Goal: Task Accomplishment & Management: Manage account settings

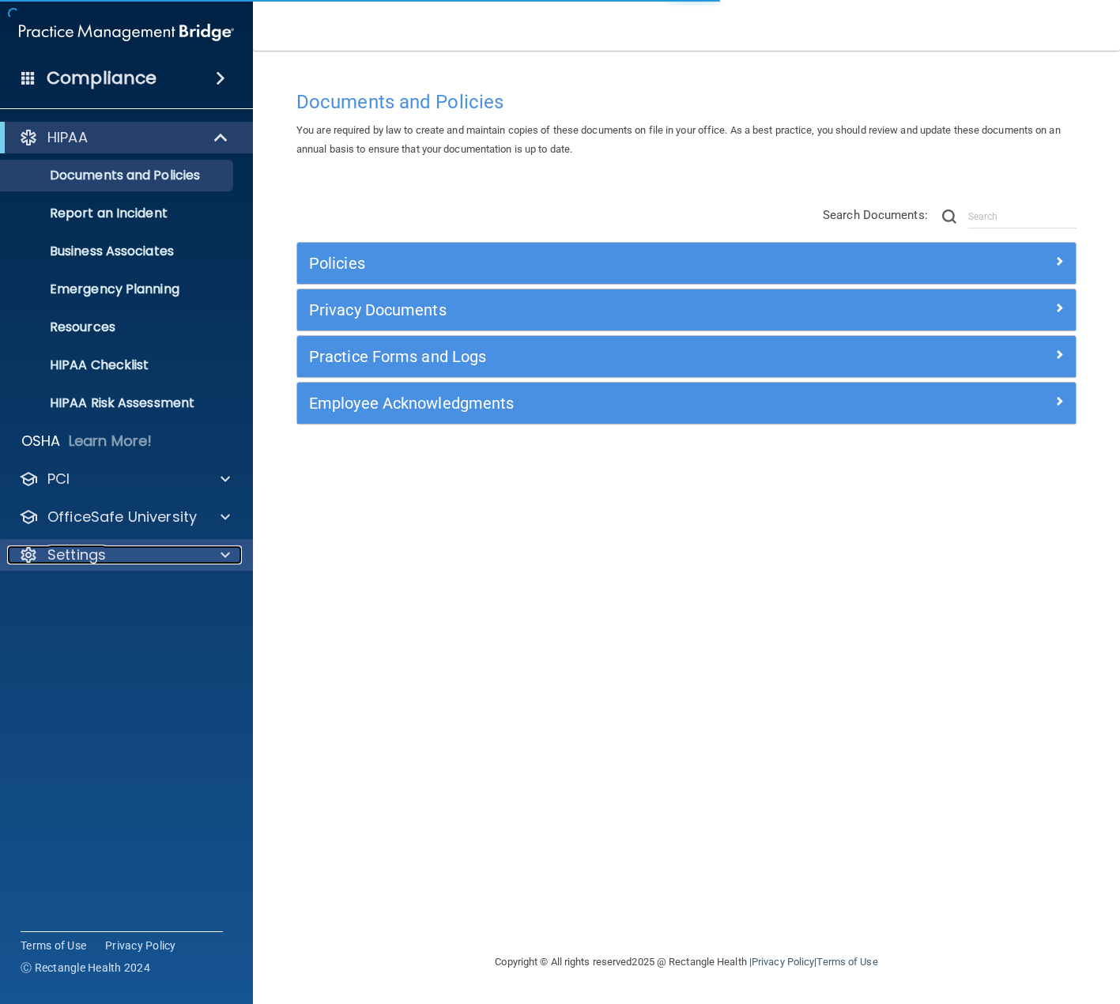
drag, startPoint x: 114, startPoint y: 551, endPoint x: 130, endPoint y: 542, distance: 18.7
click at [114, 549] on div "Settings" at bounding box center [105, 554] width 196 height 19
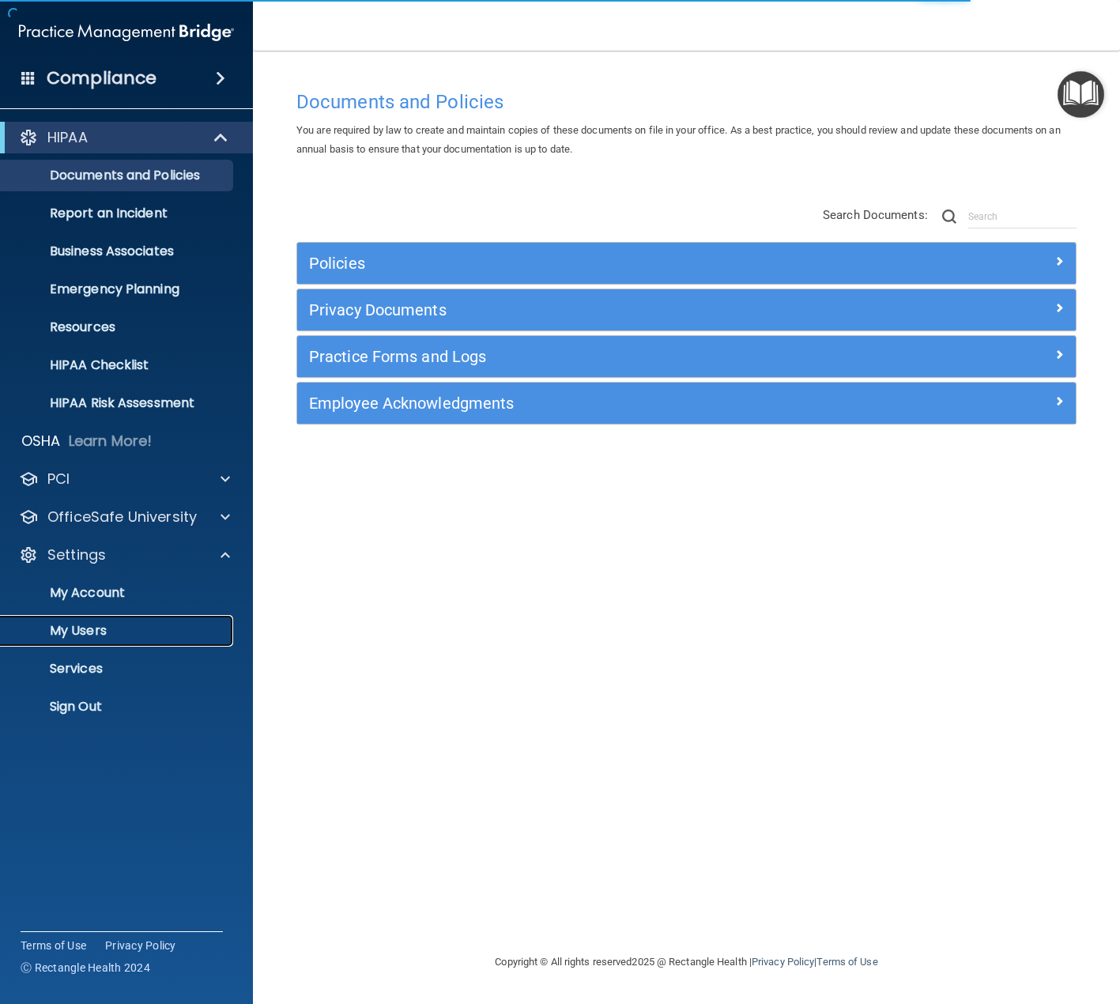
click at [96, 628] on p "My Users" at bounding box center [118, 631] width 216 height 16
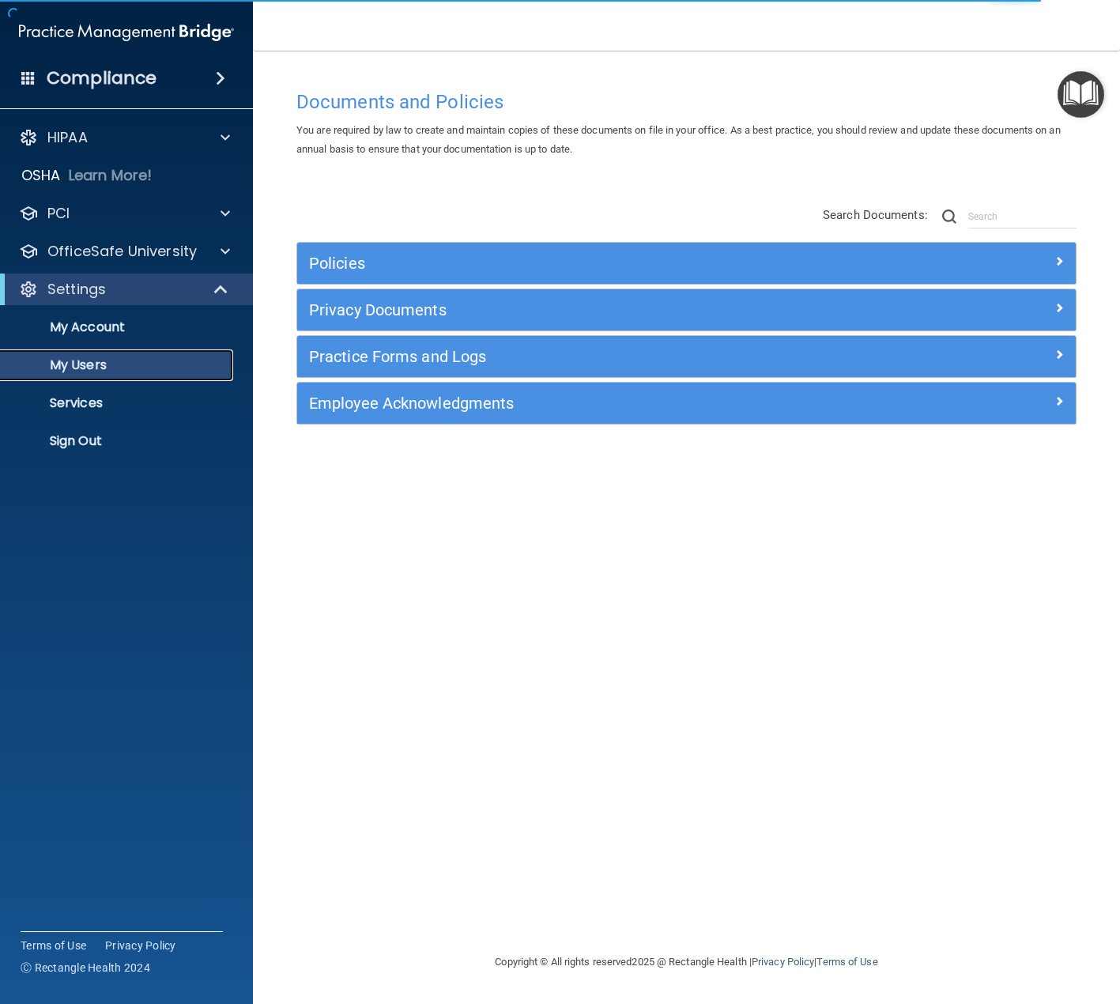
select select "20"
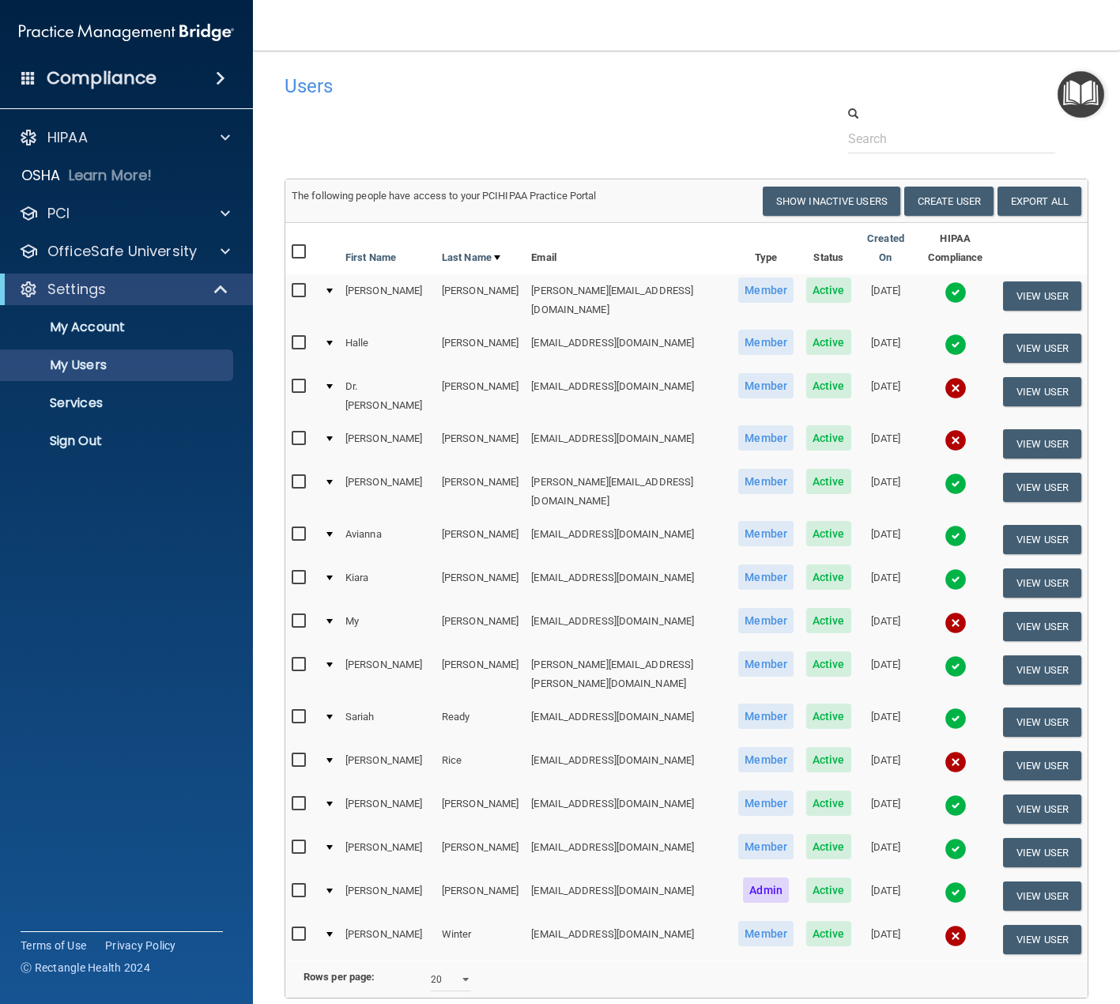
click at [944, 612] on img at bounding box center [955, 623] width 22 height 22
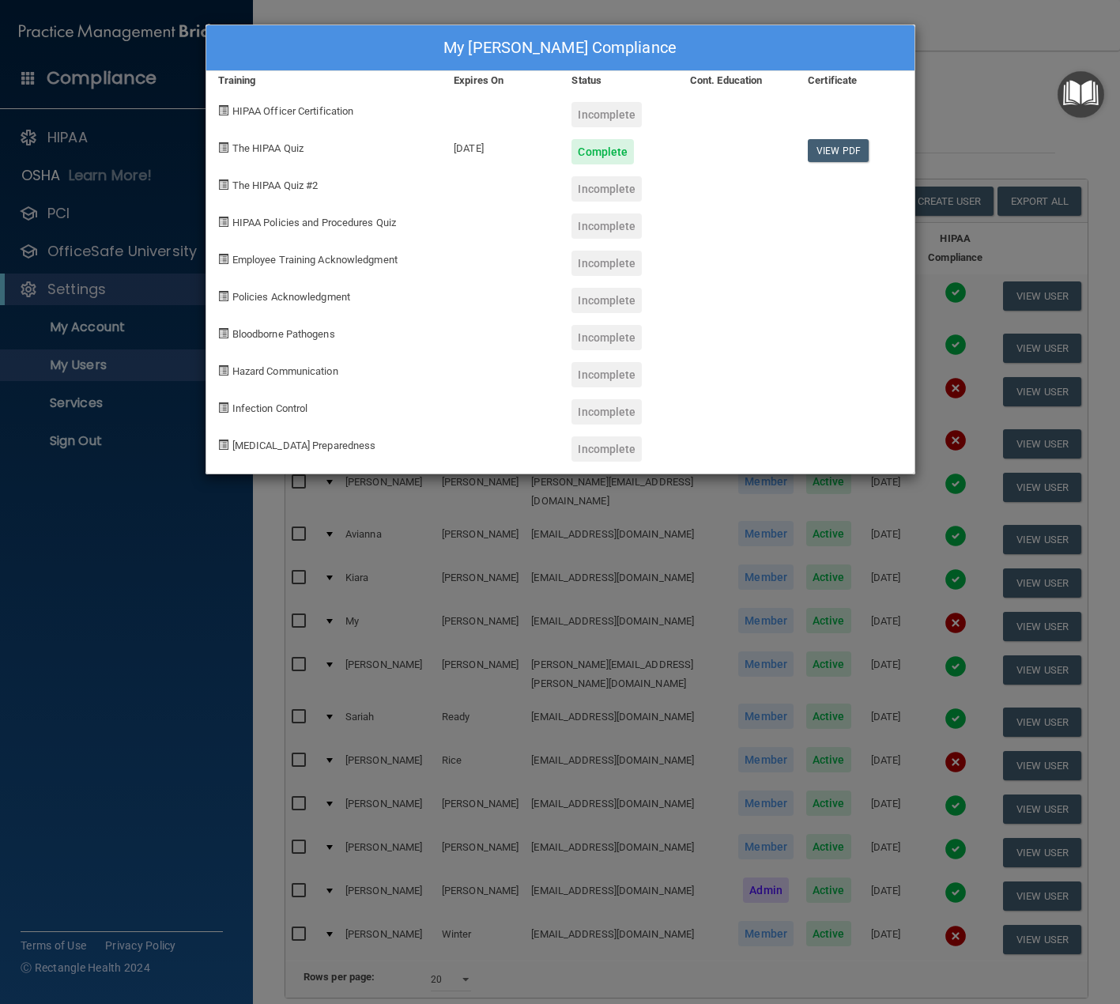
click at [947, 135] on div "My [PERSON_NAME] Compliance Training Expires On Status Cont. Education Certific…" at bounding box center [560, 502] width 1120 height 1004
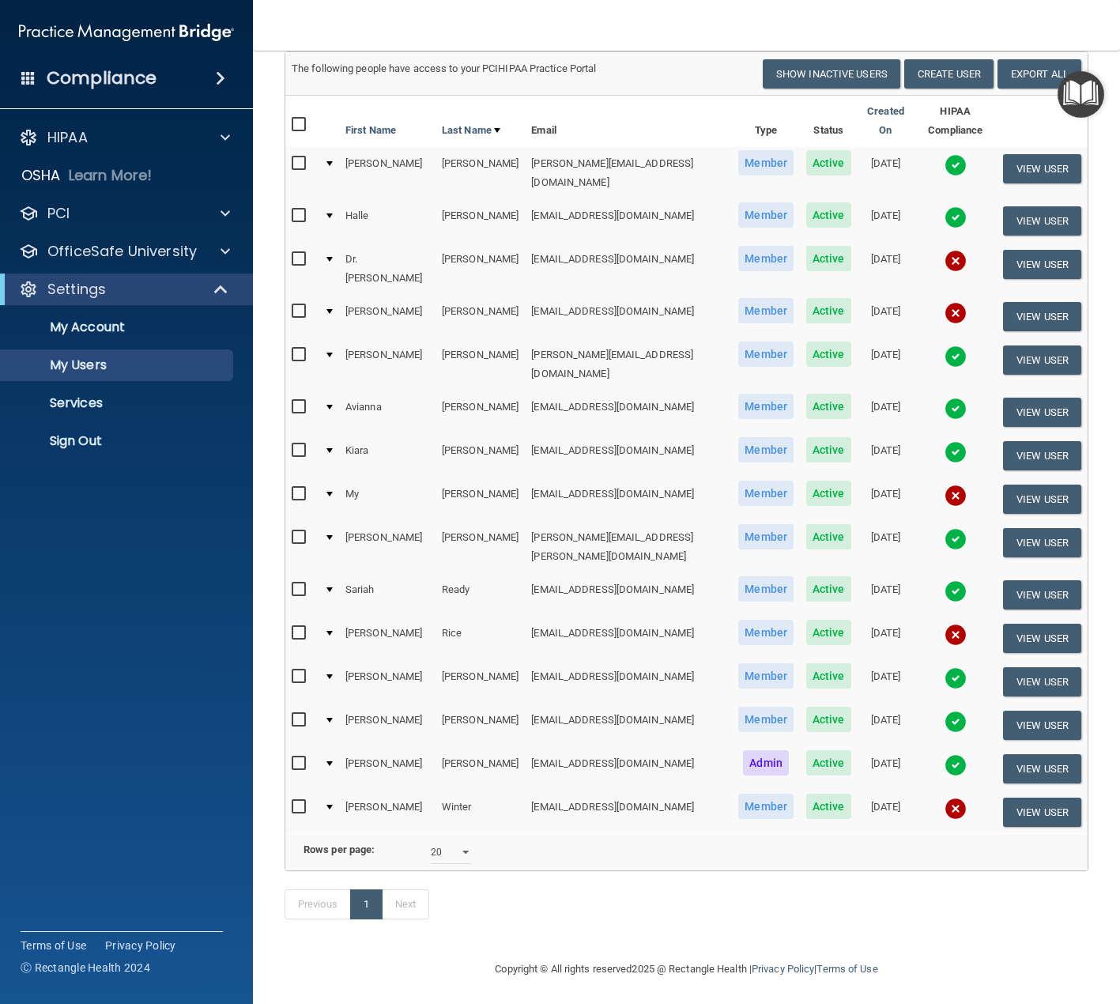
scroll to position [128, 0]
click at [944, 623] on img at bounding box center [955, 634] width 22 height 22
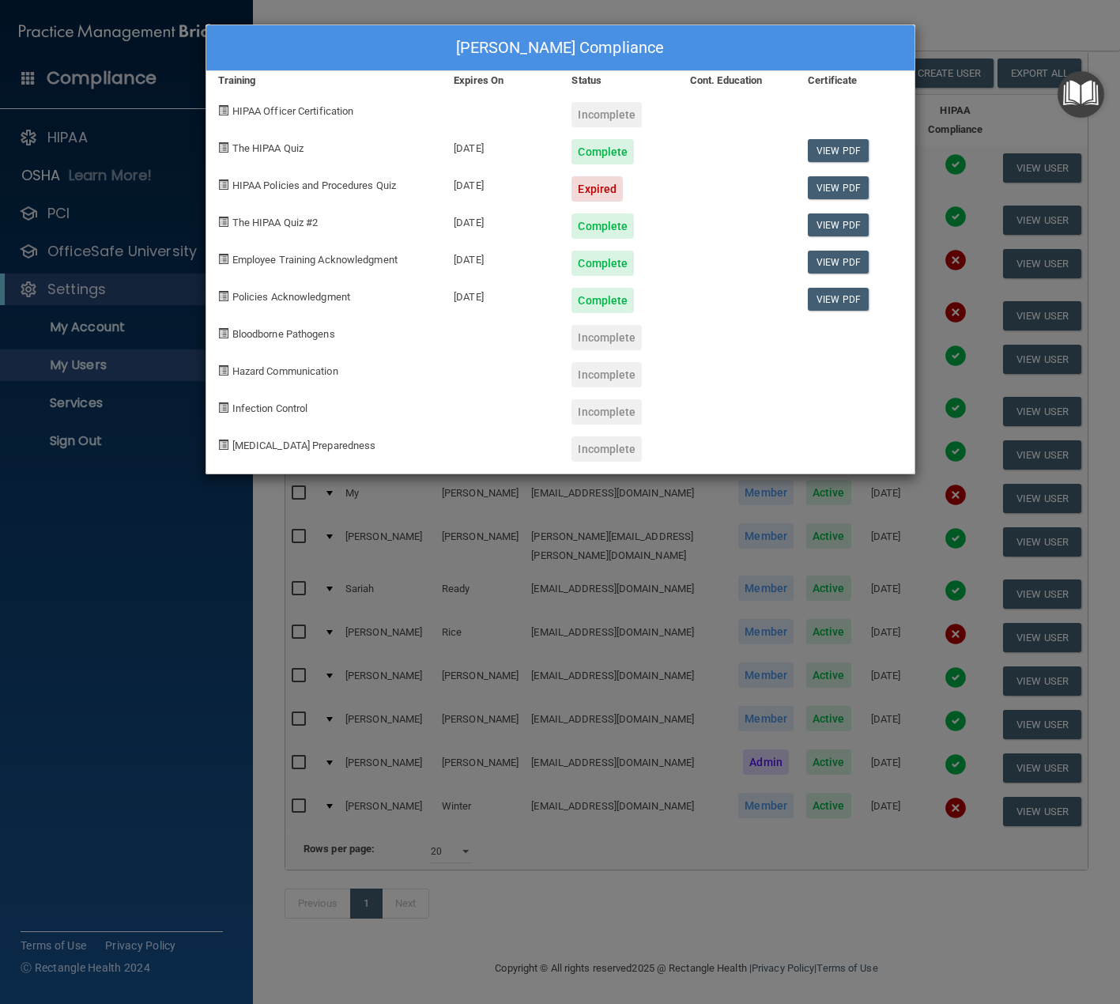
drag, startPoint x: 544, startPoint y: 552, endPoint x: 458, endPoint y: 388, distance: 184.9
click at [542, 541] on div "[PERSON_NAME] Compliance Training Expires On Status Cont. Education Certificate…" at bounding box center [560, 502] width 1120 height 1004
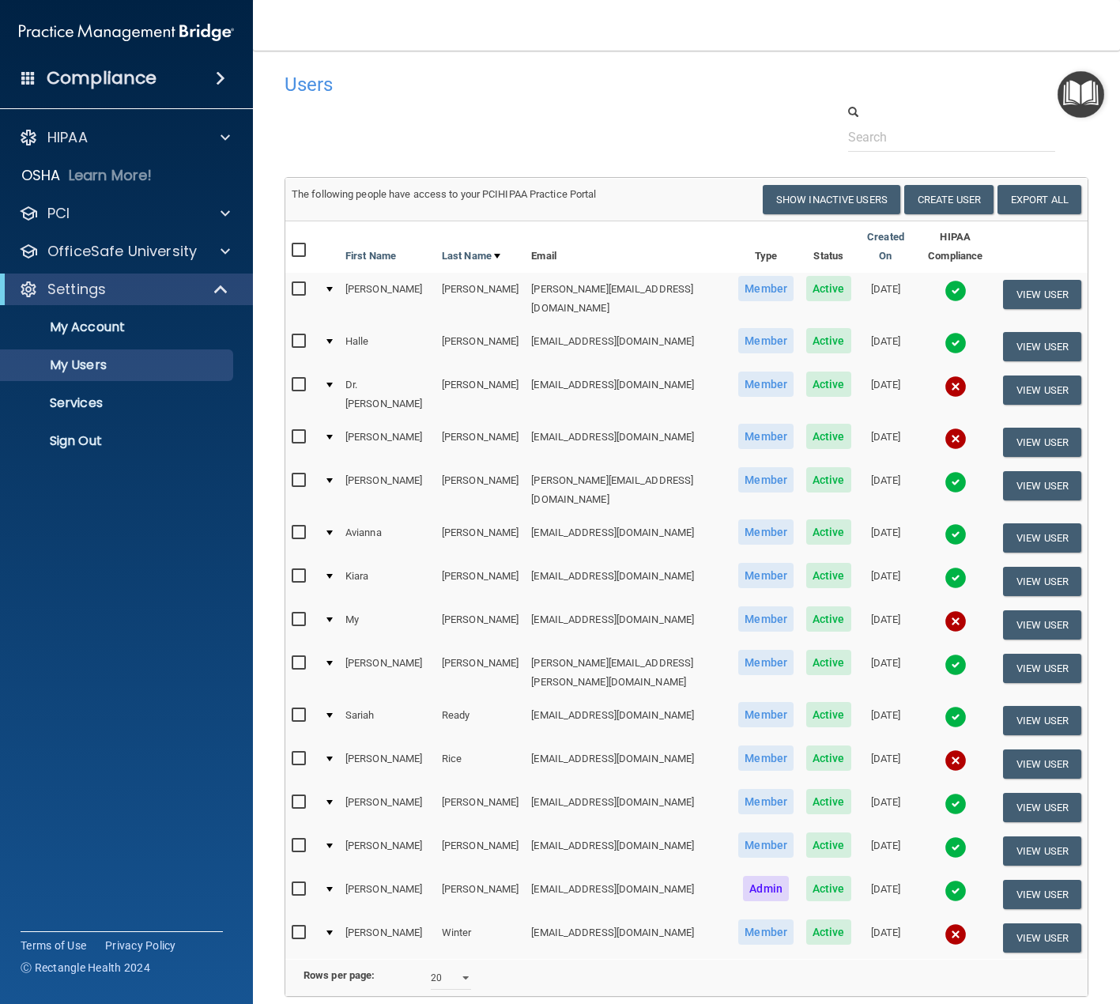
scroll to position [0, 0]
